Goal: Information Seeking & Learning: Learn about a topic

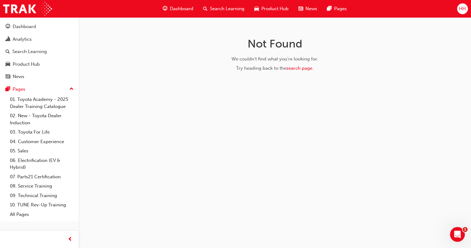
click at [205, 10] on span "search-icon" at bounding box center [205, 9] width 4 height 8
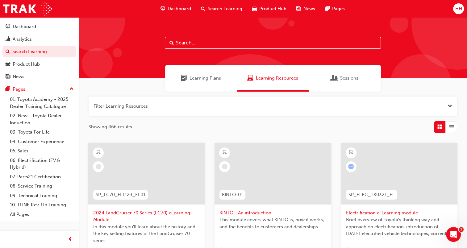
click at [213, 43] on input "text" at bounding box center [273, 43] width 216 height 12
click at [212, 9] on span "Search Learning" at bounding box center [225, 8] width 35 height 7
click at [197, 43] on input "text" at bounding box center [273, 43] width 216 height 12
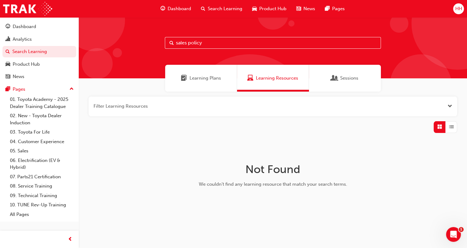
drag, startPoint x: 215, startPoint y: 39, endPoint x: 163, endPoint y: 41, distance: 52.5
click at [163, 41] on div "sales policy" at bounding box center [273, 47] width 388 height 61
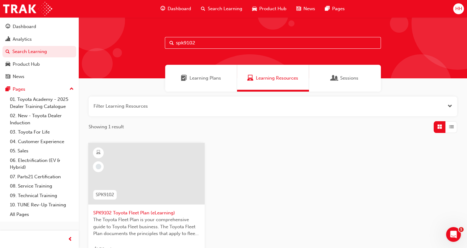
click at [199, 44] on input "spk9102" at bounding box center [273, 43] width 216 height 12
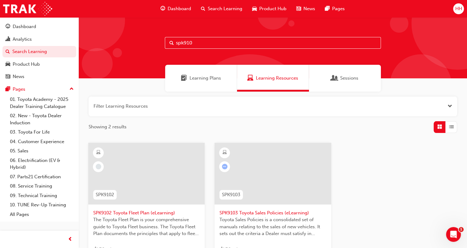
type input "spk910"
click at [268, 162] on div at bounding box center [272, 174] width 116 height 62
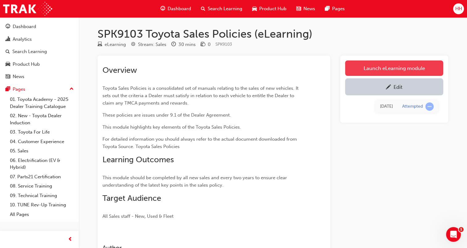
click at [357, 71] on link "Launch eLearning module" at bounding box center [394, 67] width 98 height 15
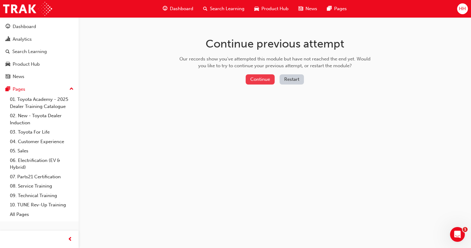
click at [254, 77] on button "Continue" at bounding box center [260, 79] width 29 height 10
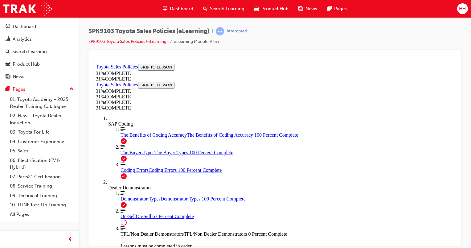
scroll to position [347, 0]
click at [131, 155] on span "The Buyer Types" at bounding box center [138, 152] width 34 height 5
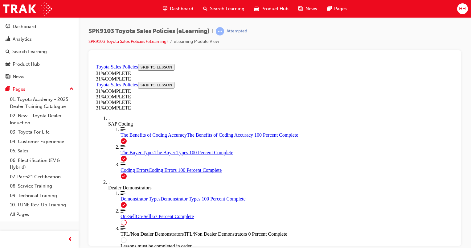
scroll to position [451, 0]
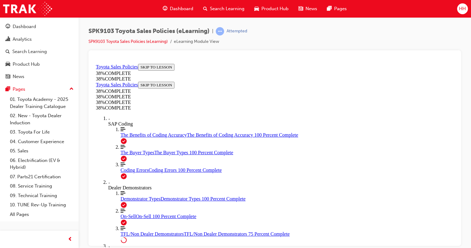
scroll to position [326, 0]
